Goal: Transaction & Acquisition: Purchase product/service

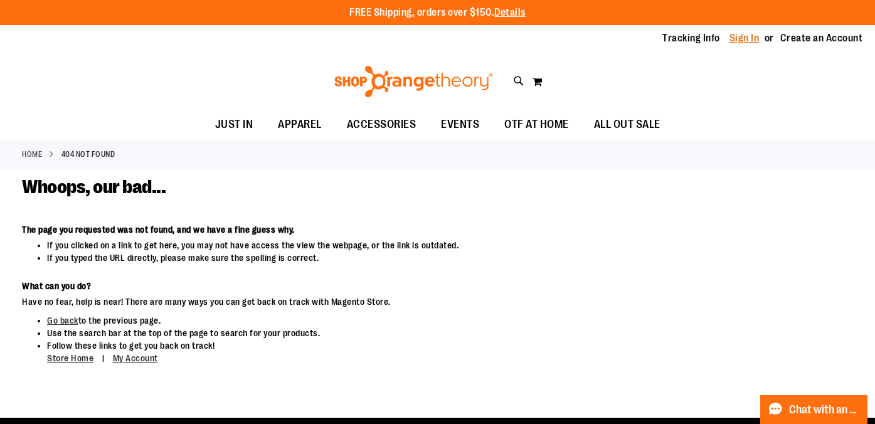
click at [753, 38] on link "Sign In" at bounding box center [744, 38] width 30 height 14
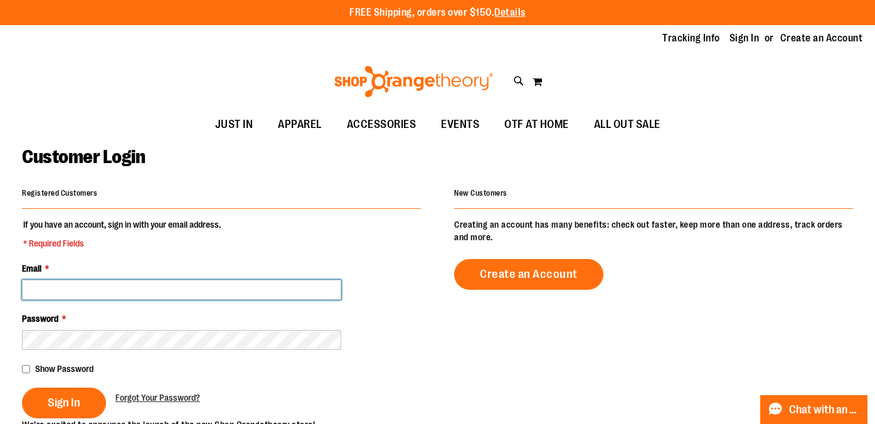
click at [58, 290] on input "Email *" at bounding box center [181, 290] width 319 height 20
type input "**********"
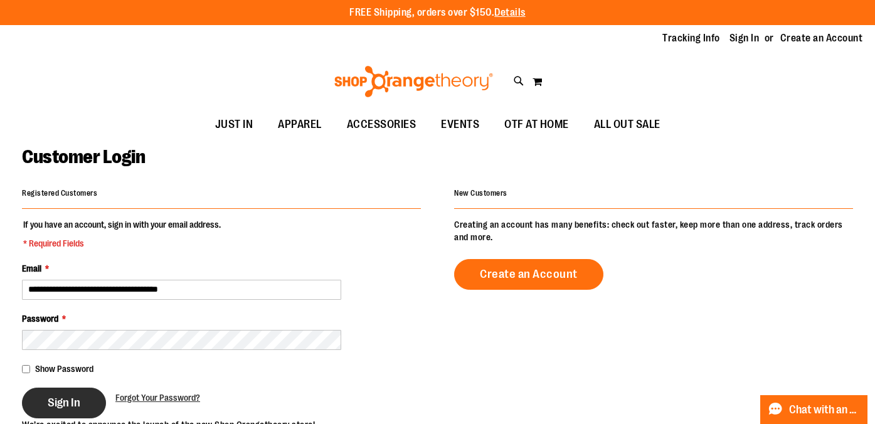
click at [60, 413] on button "Sign In" at bounding box center [64, 403] width 84 height 31
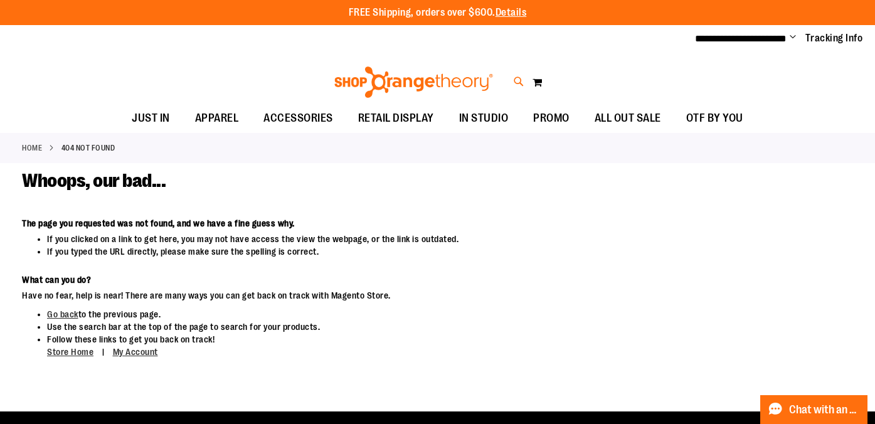
click at [514, 80] on icon at bounding box center [519, 82] width 11 height 14
type input "*********"
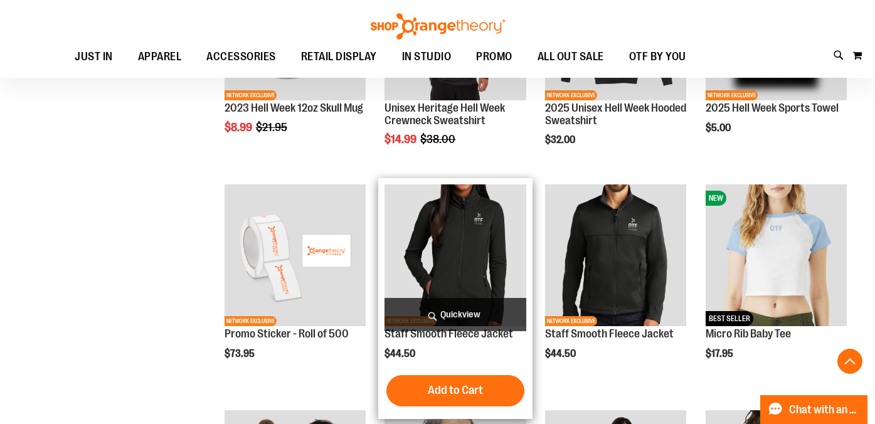
scroll to position [535, 0]
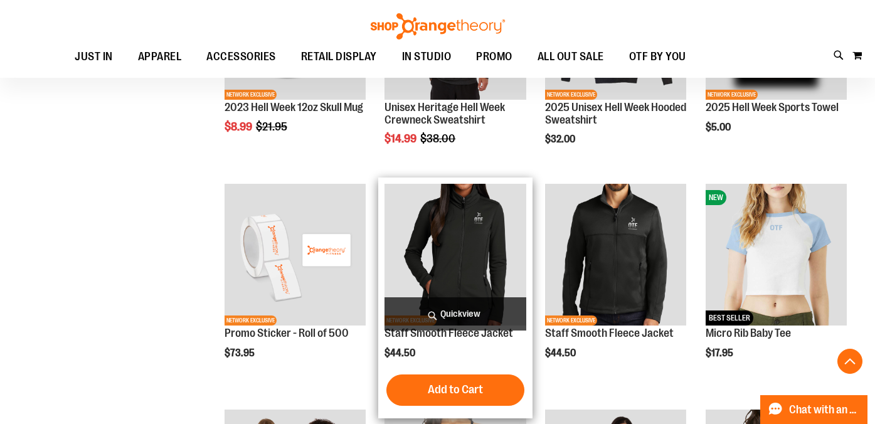
click at [480, 309] on span "Quickview" at bounding box center [454, 313] width 141 height 33
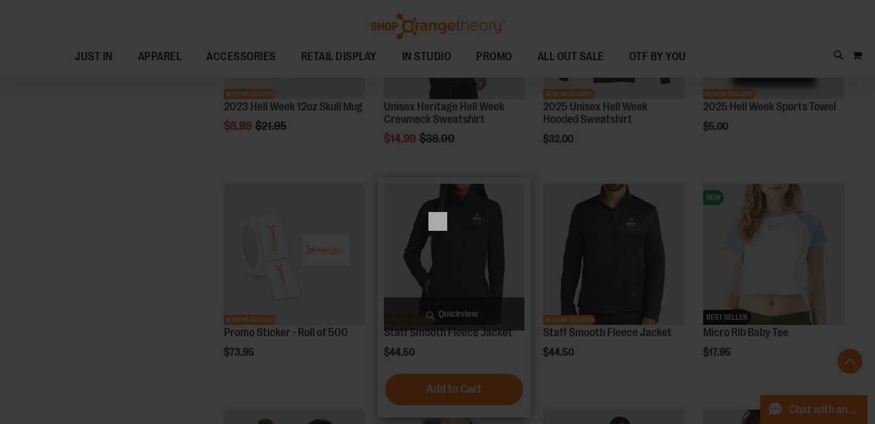
scroll to position [0, 0]
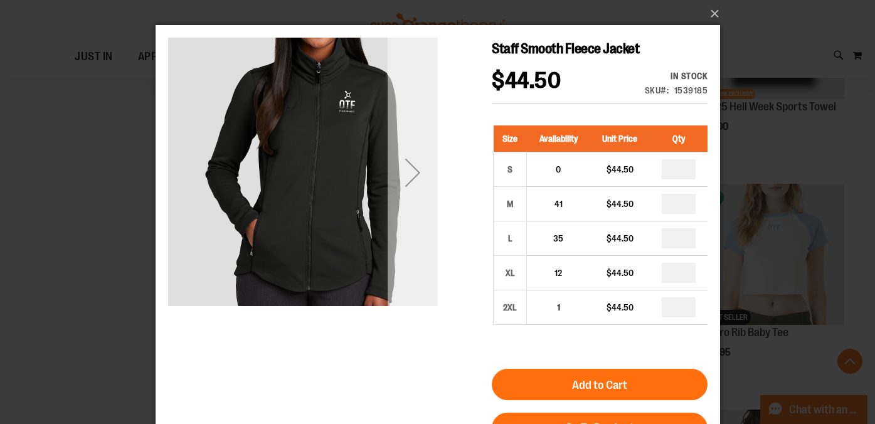
click at [408, 181] on div "Next" at bounding box center [412, 172] width 50 height 50
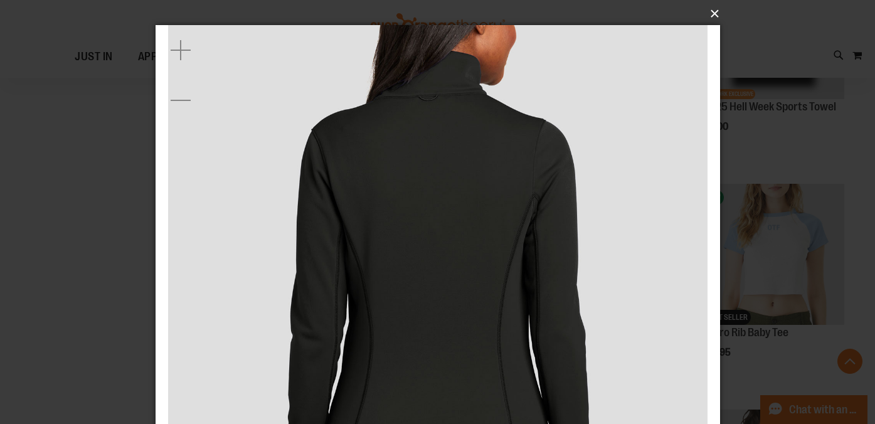
click at [714, 12] on button "×" at bounding box center [441, 14] width 564 height 28
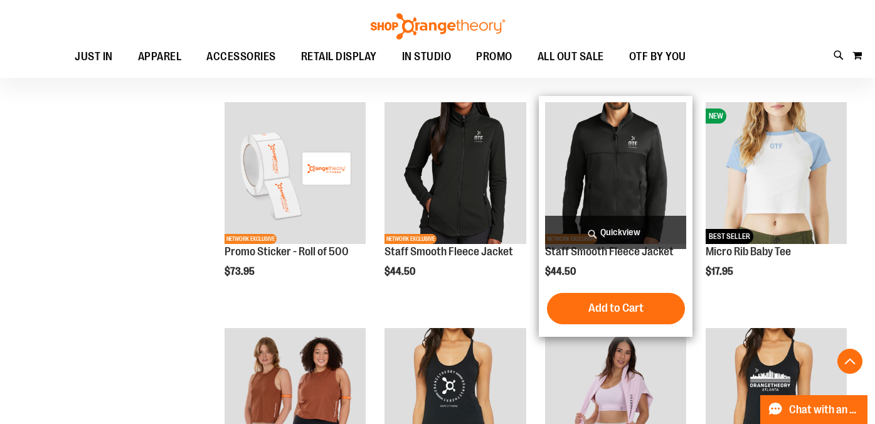
scroll to position [619, 0]
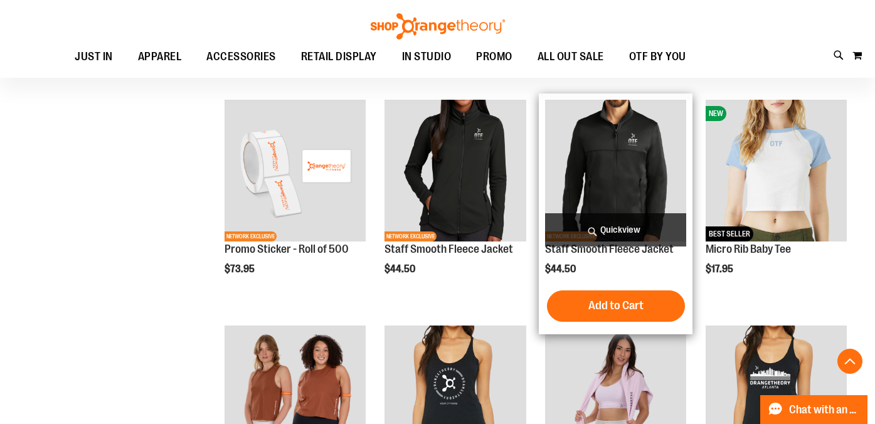
click at [618, 231] on span "Quickview" at bounding box center [615, 229] width 141 height 33
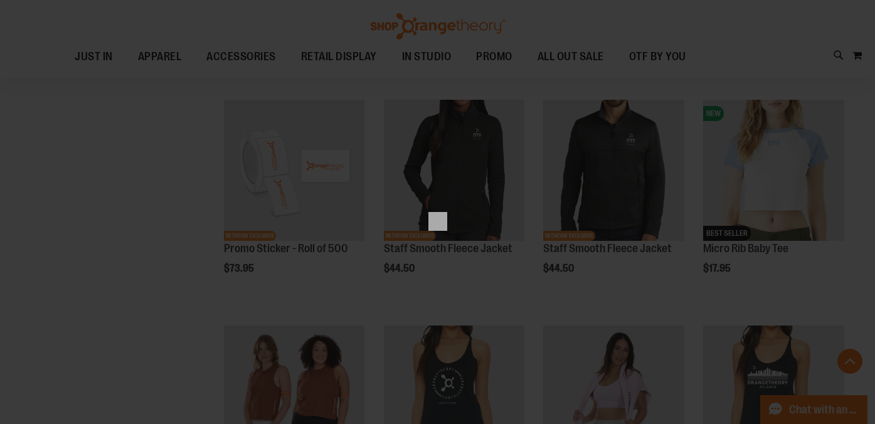
scroll to position [0, 0]
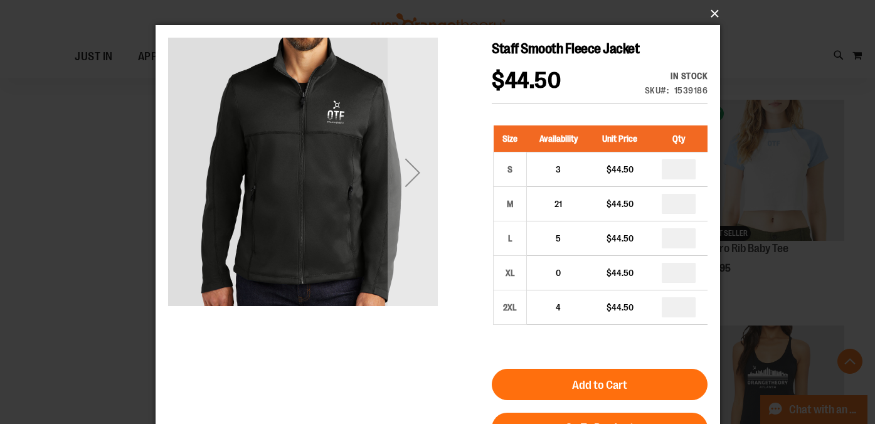
click at [711, 14] on button "×" at bounding box center [441, 14] width 564 height 28
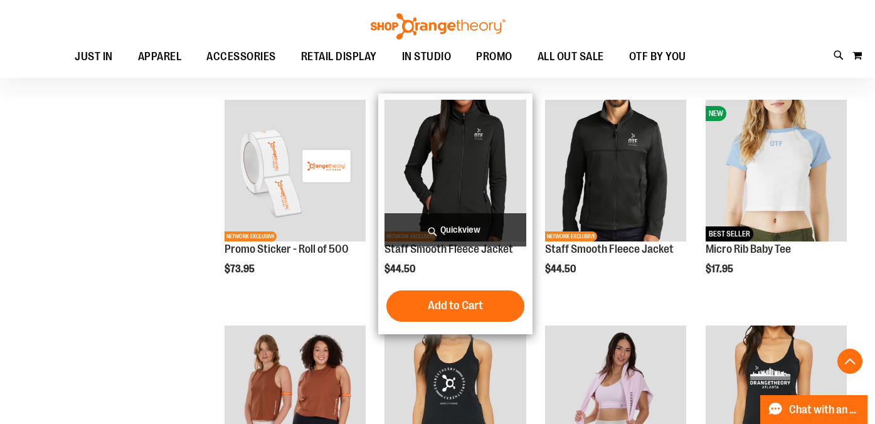
click at [483, 228] on span "Quickview" at bounding box center [454, 229] width 141 height 33
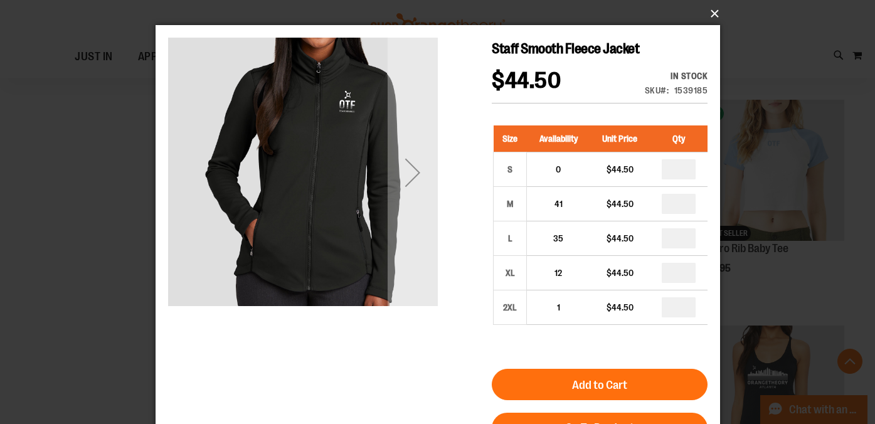
click at [712, 13] on button "×" at bounding box center [441, 14] width 564 height 28
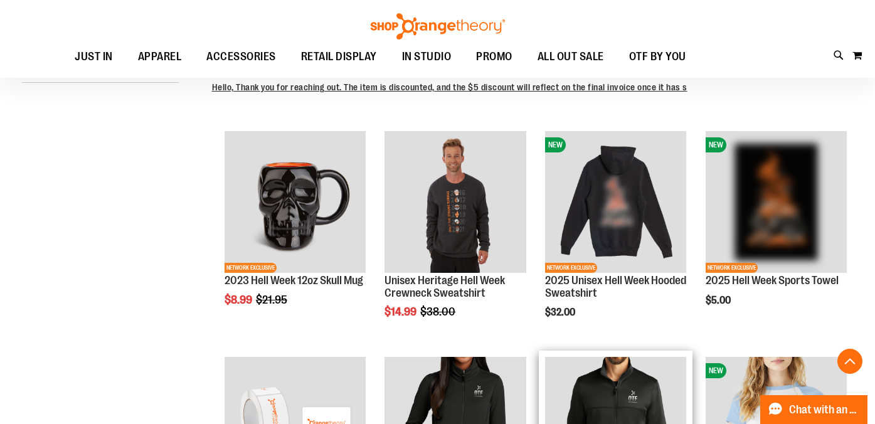
scroll to position [344, 0]
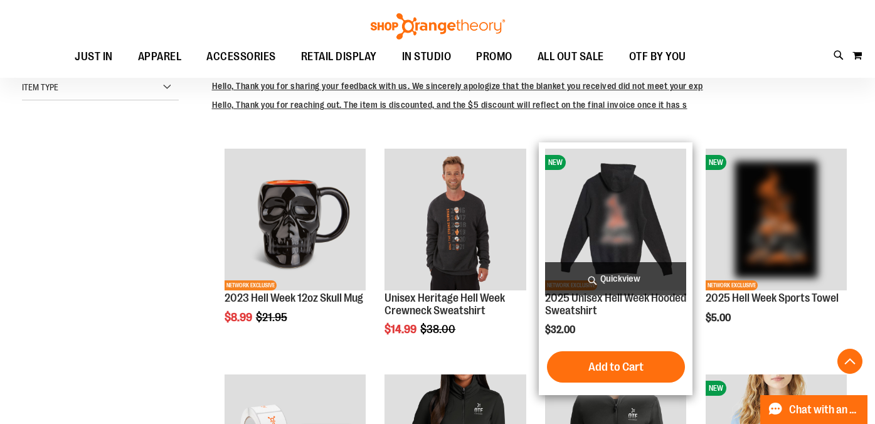
click at [604, 208] on img "product" at bounding box center [615, 219] width 141 height 141
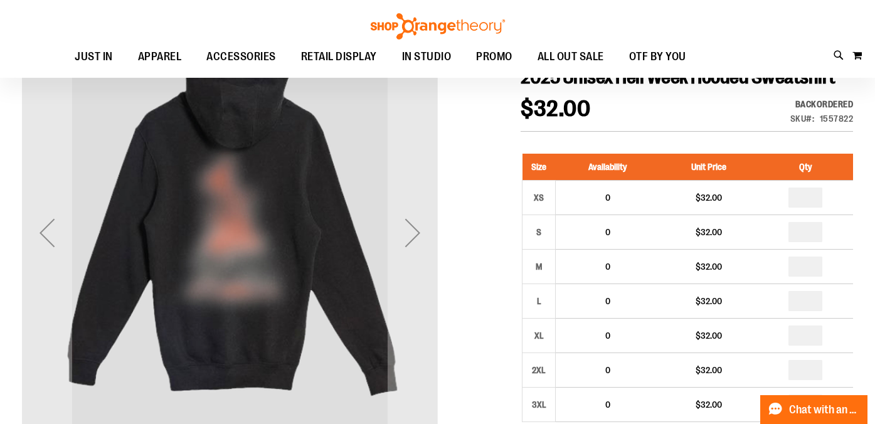
scroll to position [153, 0]
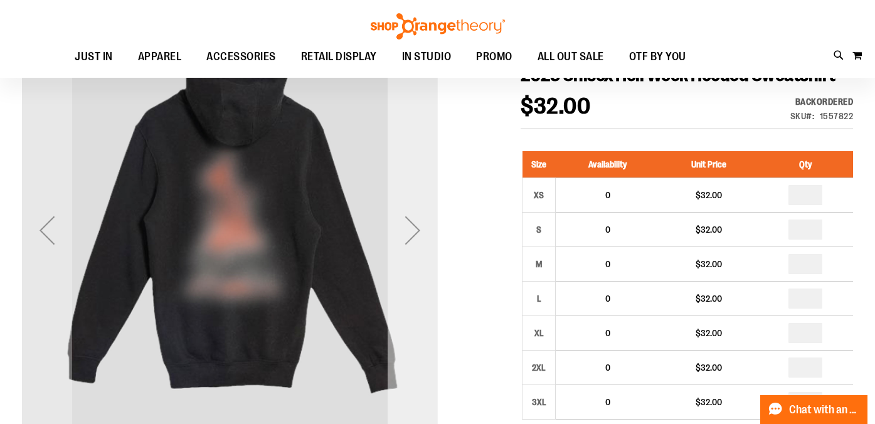
click at [408, 225] on div "Next" at bounding box center [413, 230] width 50 height 50
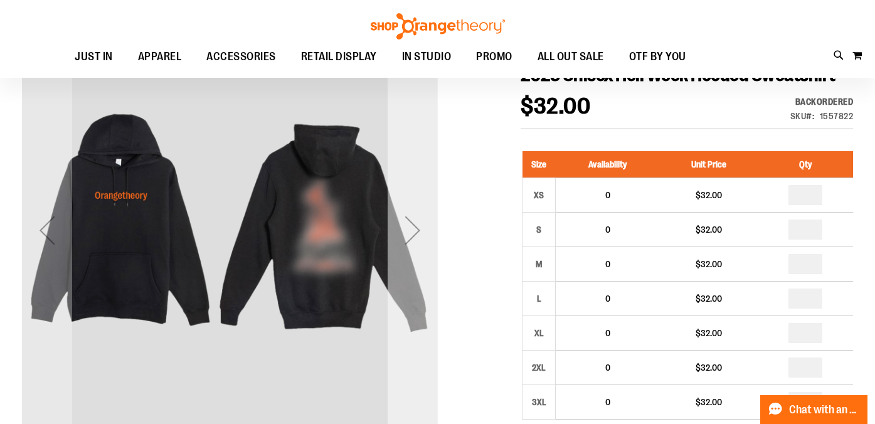
click at [409, 225] on div "Next" at bounding box center [413, 230] width 50 height 50
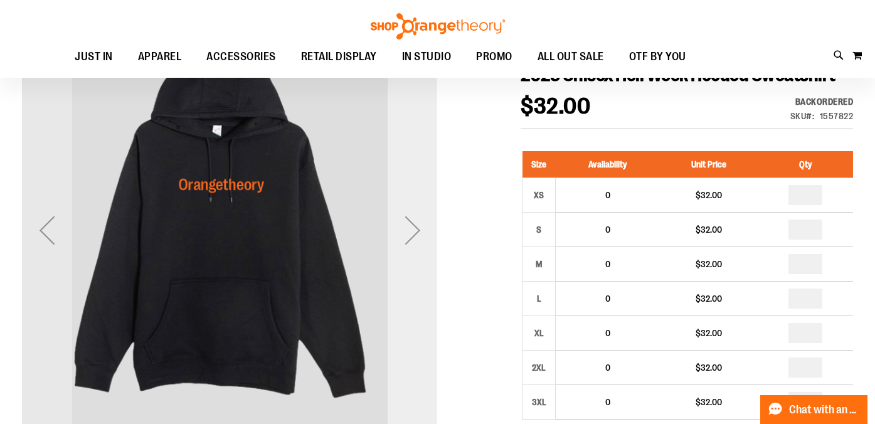
click at [409, 225] on div "Next" at bounding box center [413, 230] width 50 height 50
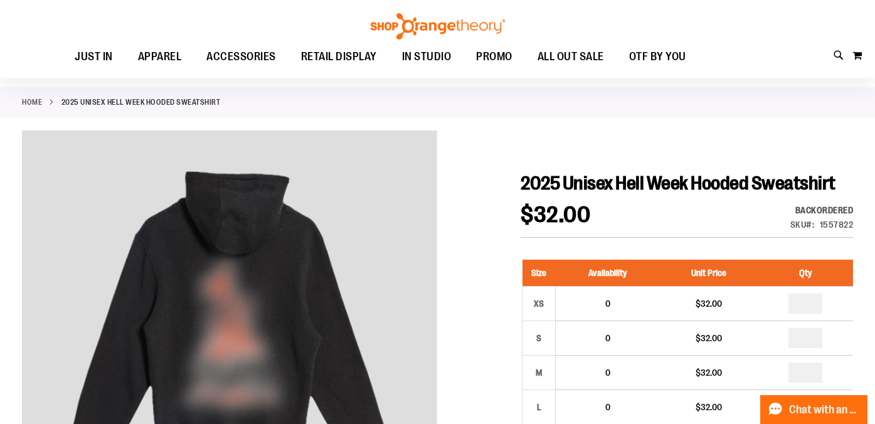
scroll to position [0, 0]
